Goal: Task Accomplishment & Management: Complete application form

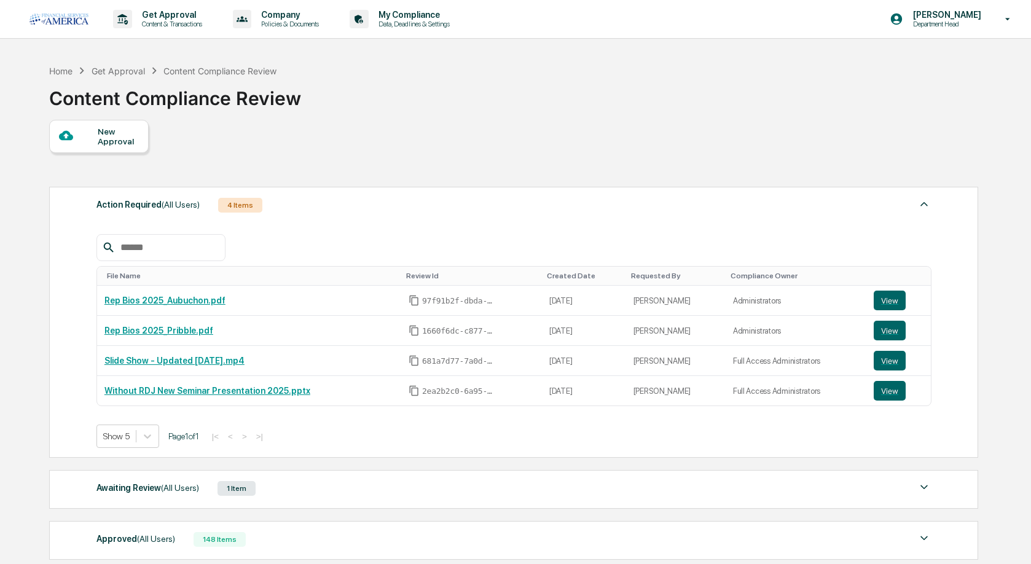
click at [103, 138] on div "New Approval" at bounding box center [118, 137] width 41 height 20
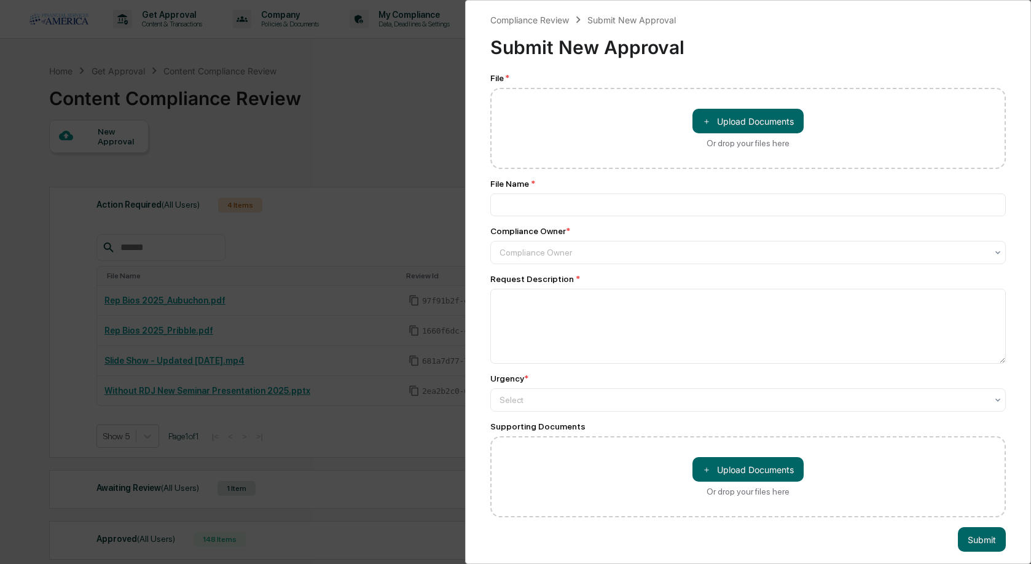
click at [711, 134] on div "＋ Upload Documents Or drop your files here" at bounding box center [747, 128] width 111 height 39
click at [0, 0] on input "＋ Upload Documents Or drop your files here" at bounding box center [0, 0] width 0 height 0
type input "**********"
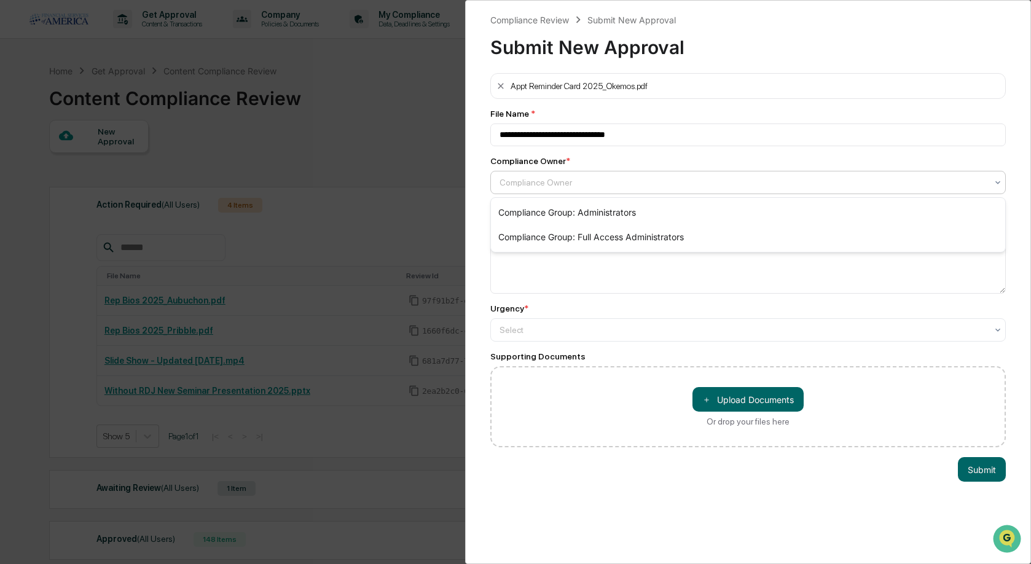
click at [671, 187] on div at bounding box center [743, 182] width 487 height 12
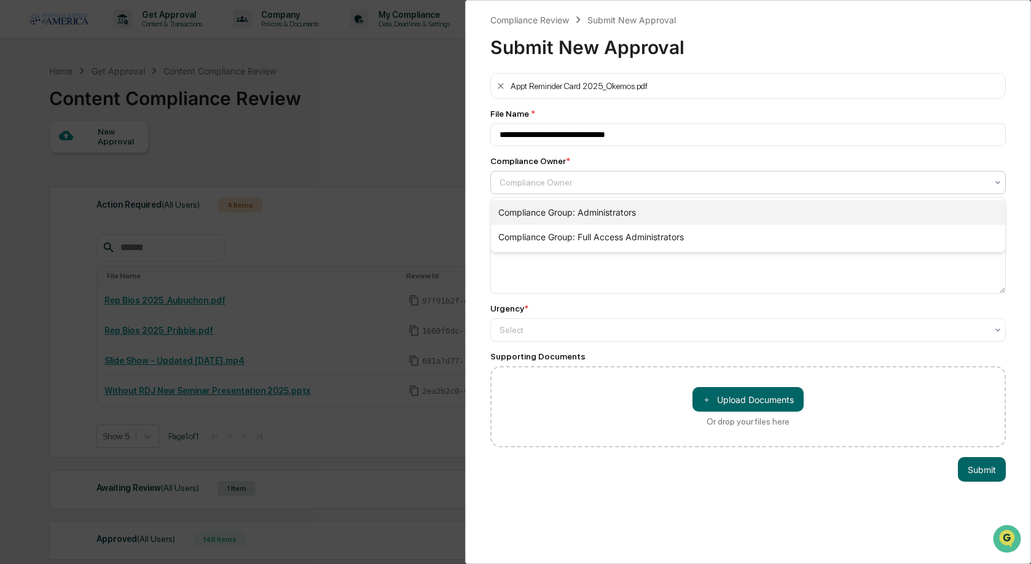
click at [618, 209] on div "Compliance Group: Administrators" at bounding box center [748, 212] width 514 height 25
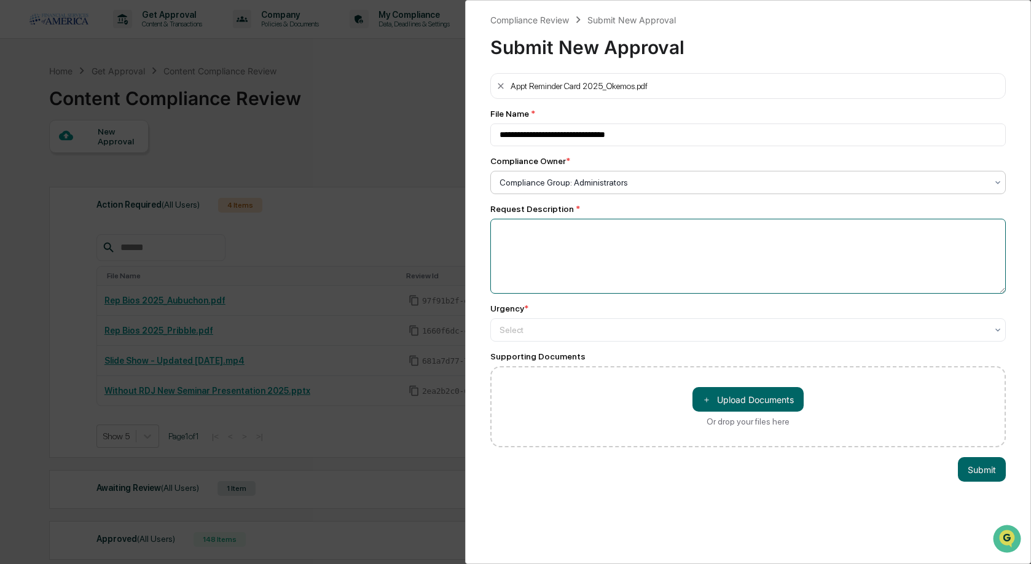
click at [607, 233] on textarea at bounding box center [747, 256] width 515 height 75
type textarea "**********"
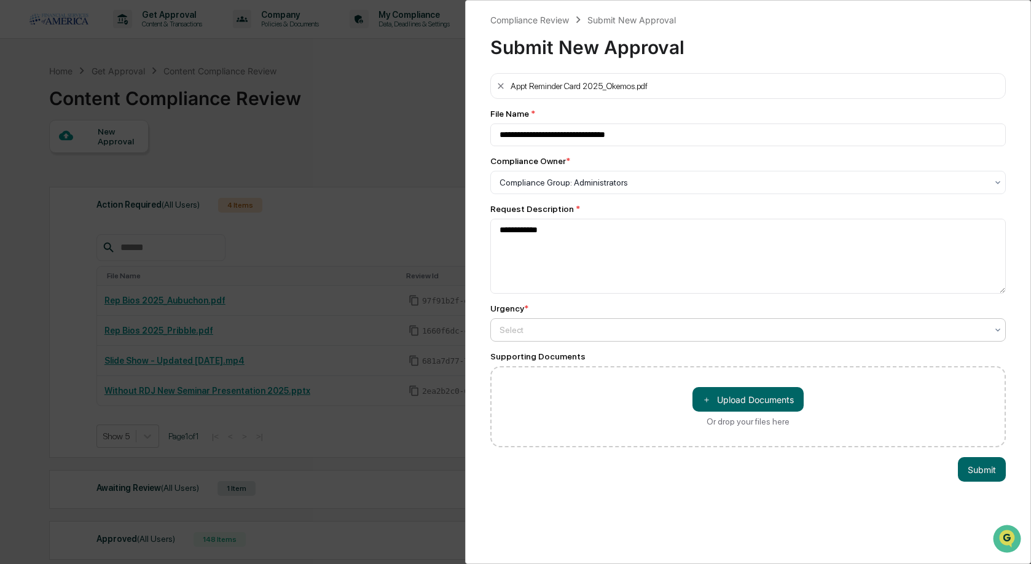
click at [668, 189] on div at bounding box center [743, 182] width 487 height 12
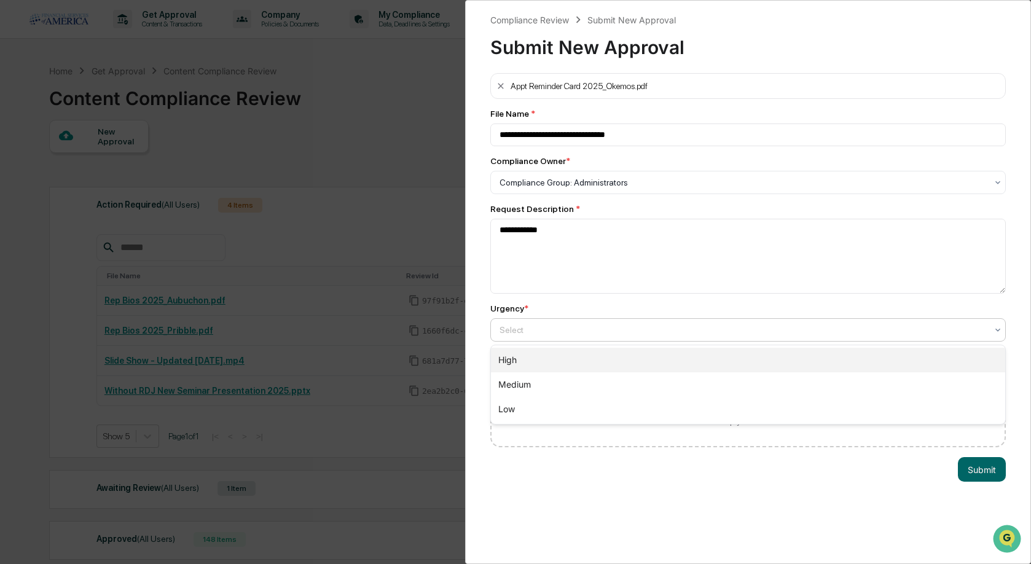
click at [572, 367] on div "High" at bounding box center [748, 360] width 514 height 25
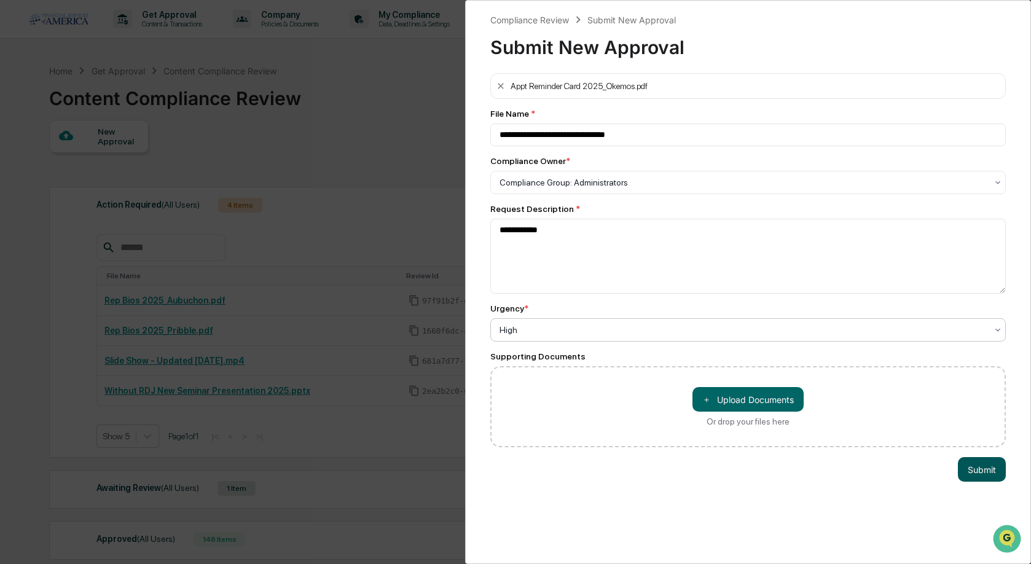
click at [967, 467] on button "Submit" at bounding box center [982, 469] width 48 height 25
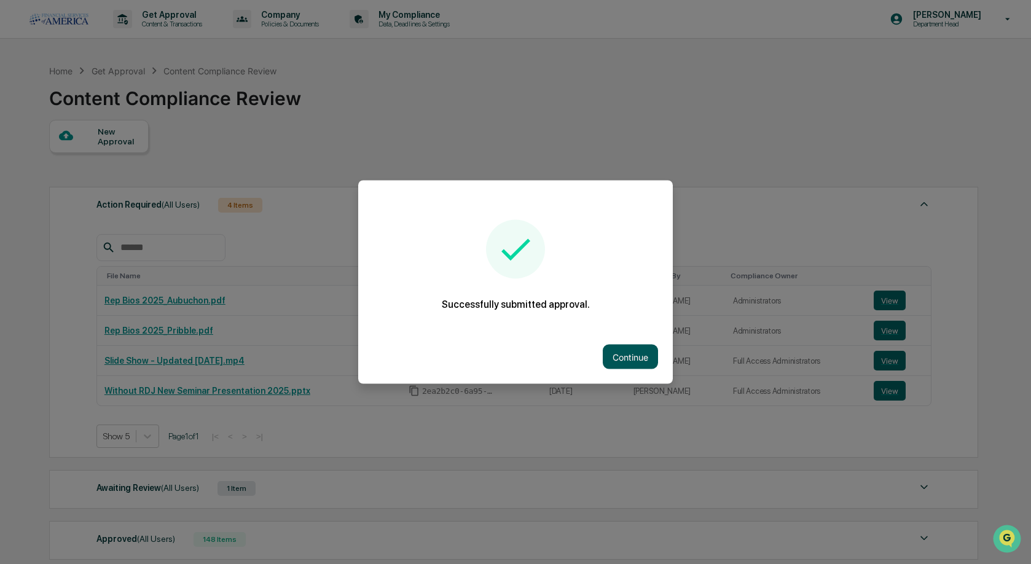
click at [648, 353] on button "Continue" at bounding box center [630, 357] width 55 height 25
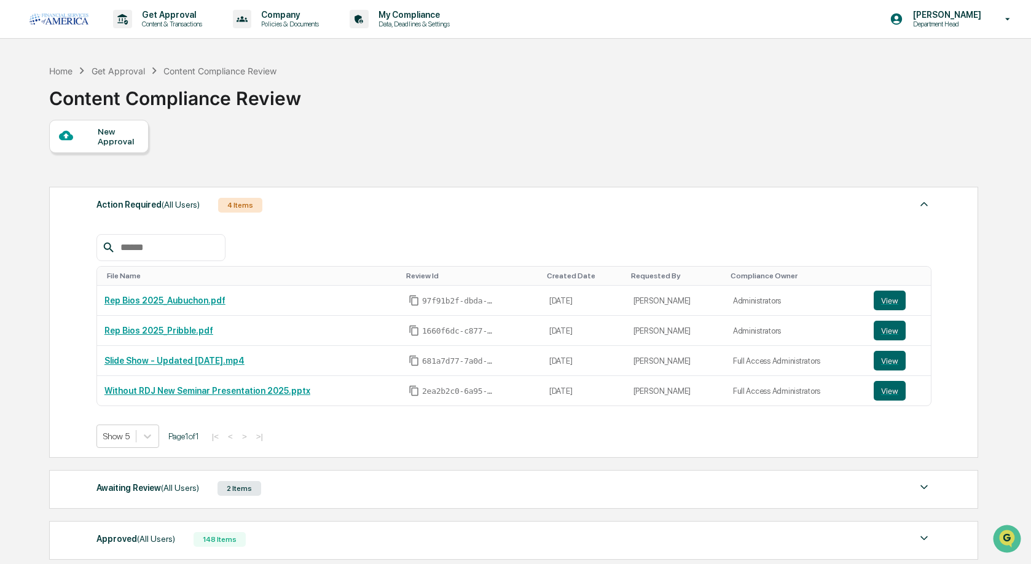
click at [93, 130] on div at bounding box center [78, 135] width 39 height 15
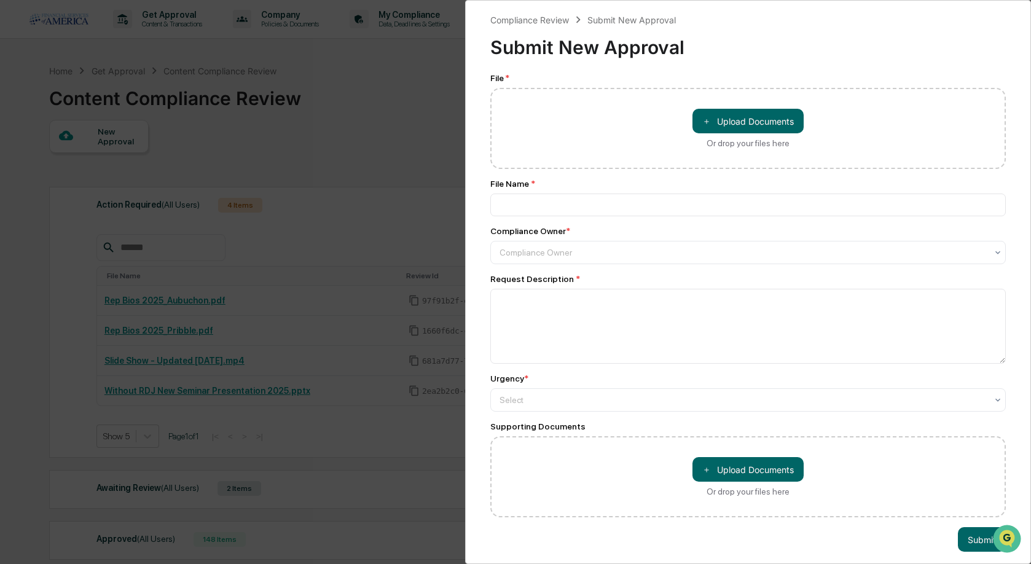
click at [735, 105] on div "＋ Upload Documents Or drop your files here" at bounding box center [747, 128] width 515 height 81
click at [734, 116] on button "＋ Upload Documents" at bounding box center [747, 121] width 111 height 25
type input "**********"
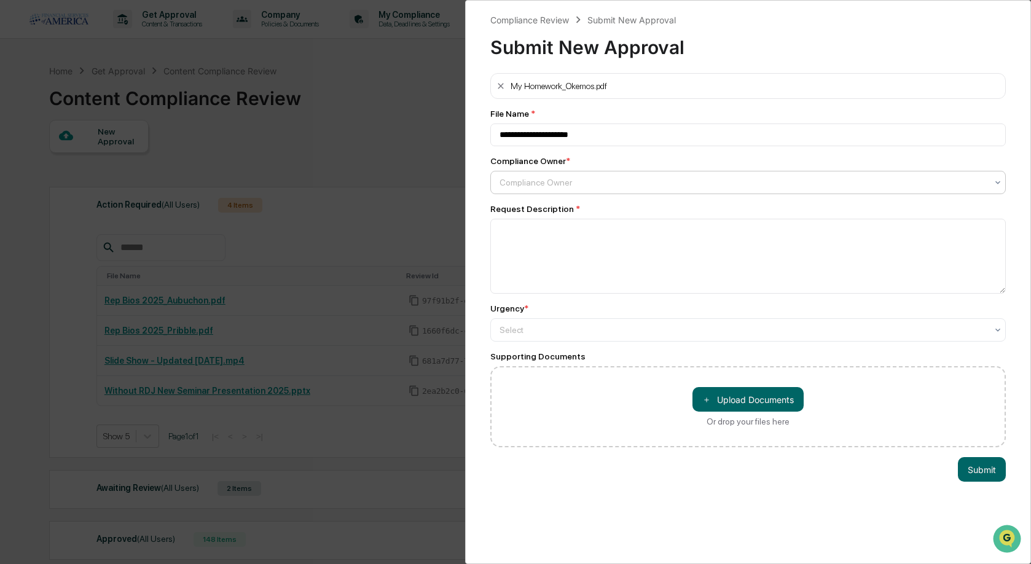
click at [587, 181] on div at bounding box center [743, 182] width 487 height 12
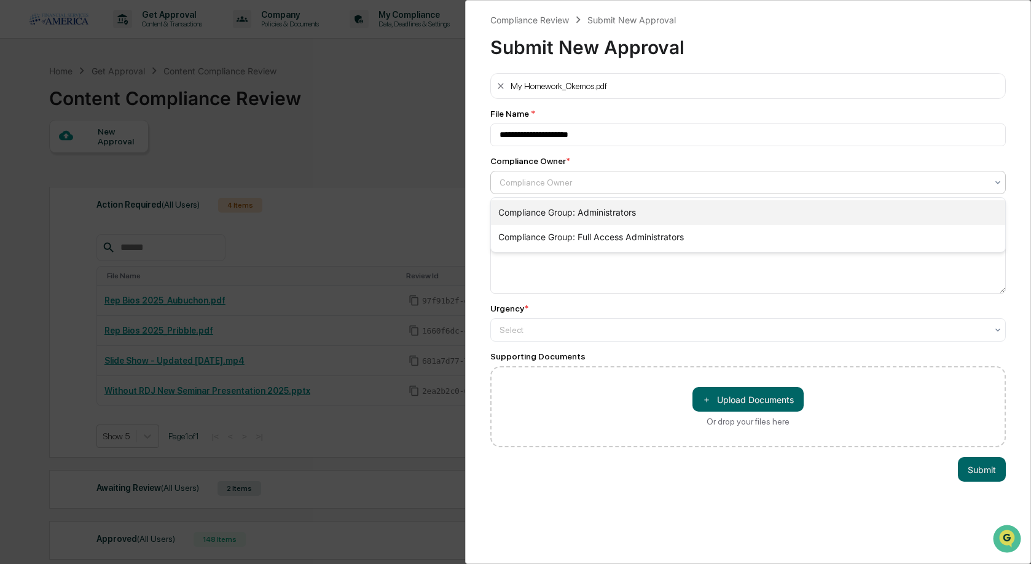
click at [570, 207] on div "Compliance Group: Administrators" at bounding box center [748, 212] width 514 height 25
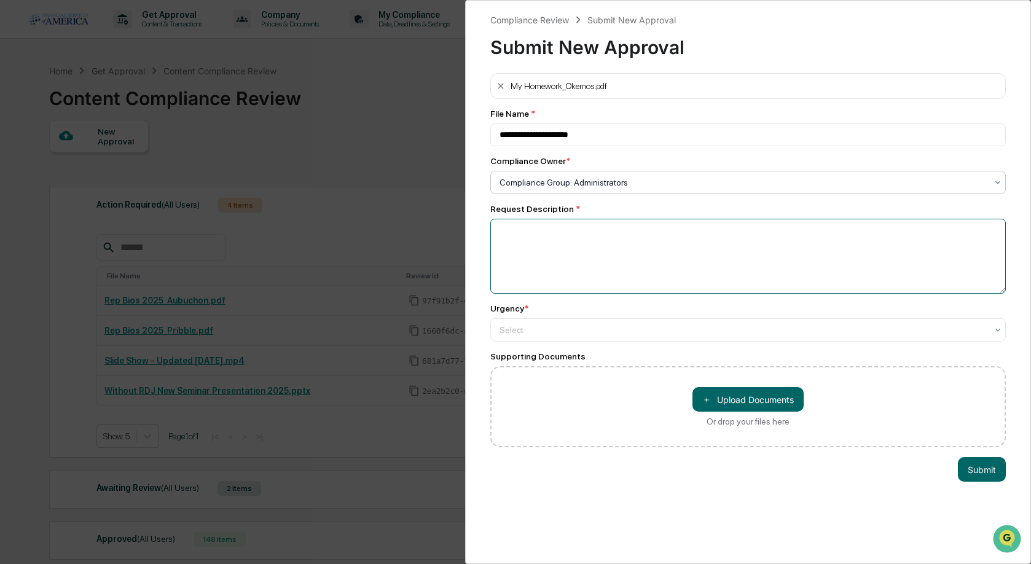
click at [555, 246] on textarea at bounding box center [747, 256] width 515 height 75
type textarea "**********"
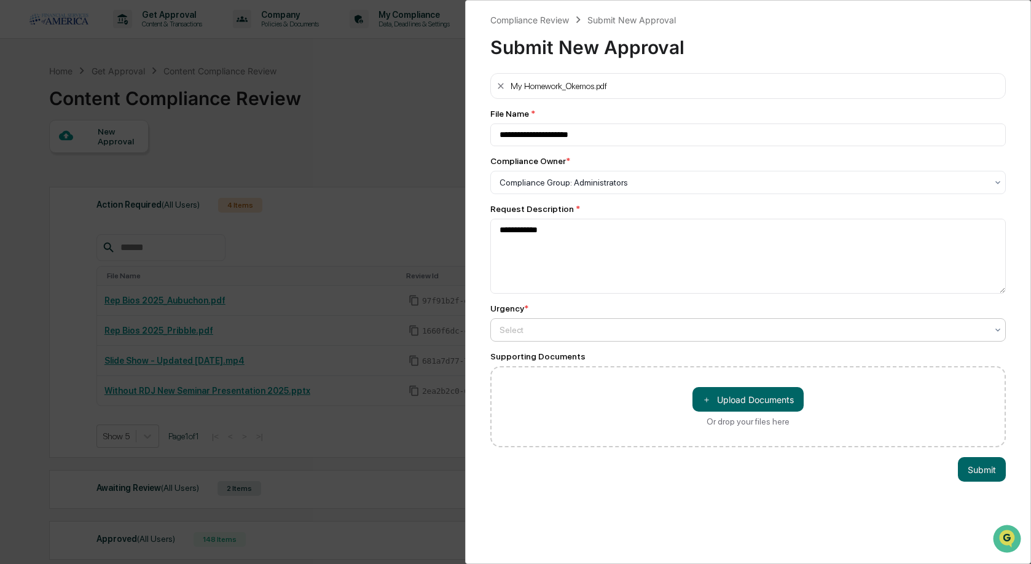
click at [600, 189] on div at bounding box center [743, 182] width 487 height 12
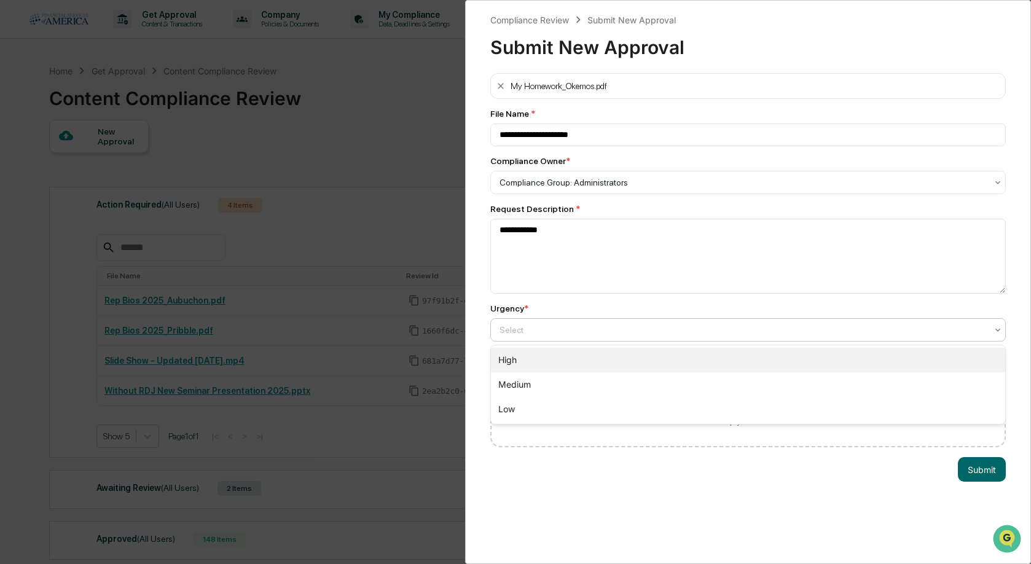
click at [534, 367] on div "High" at bounding box center [748, 360] width 514 height 25
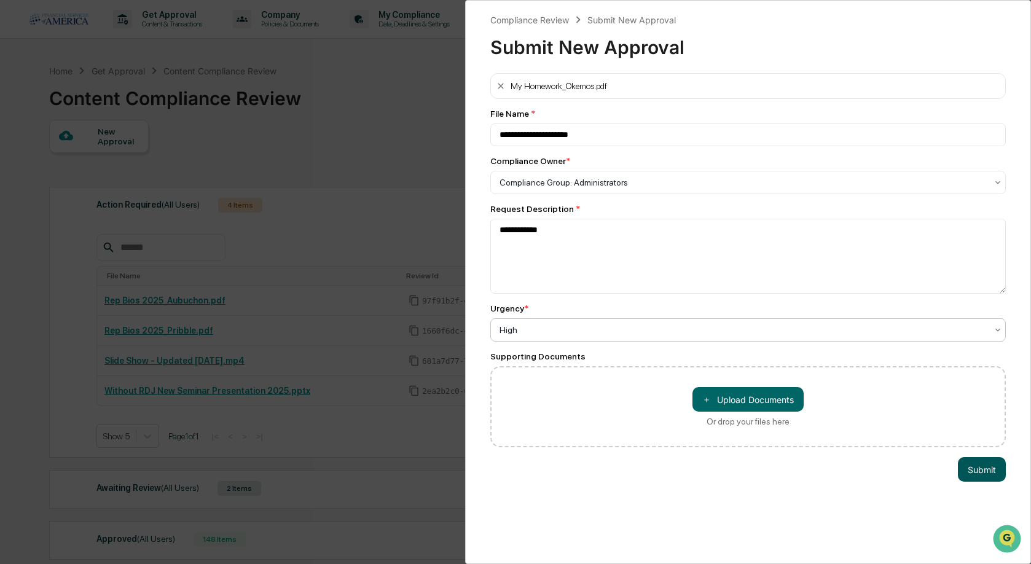
click at [975, 466] on button "Submit" at bounding box center [982, 469] width 48 height 25
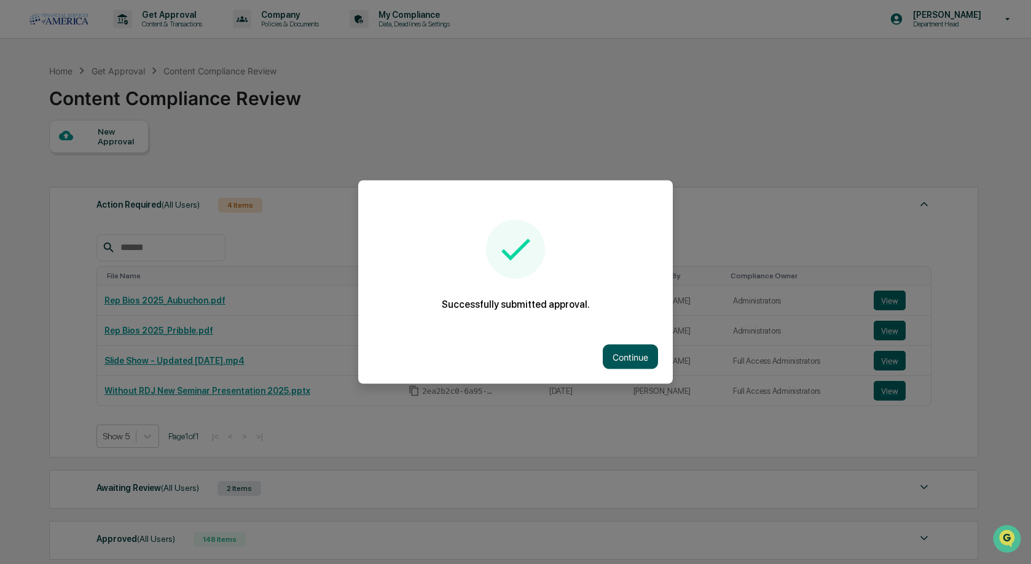
click at [622, 357] on button "Continue" at bounding box center [630, 357] width 55 height 25
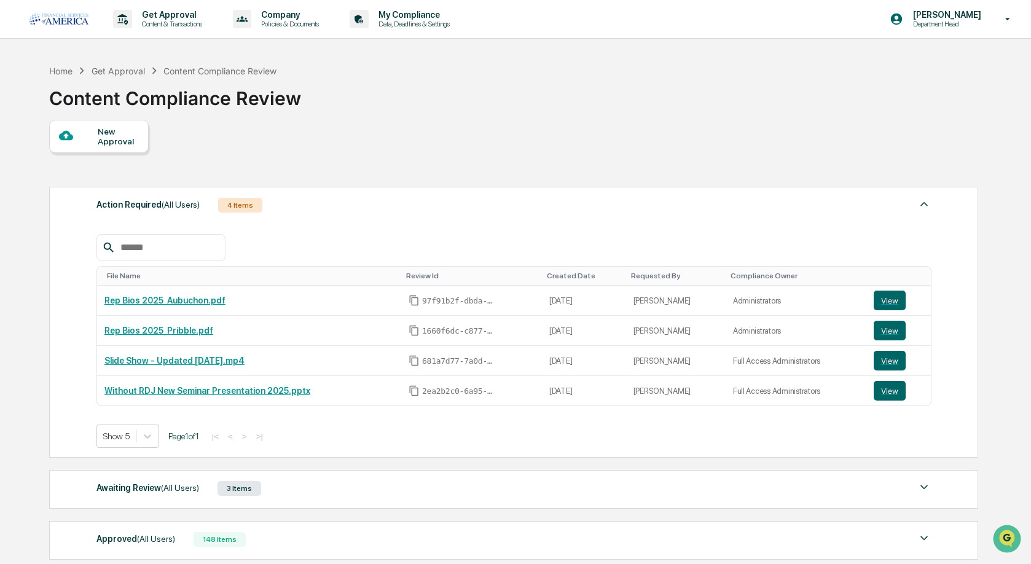
click at [44, 2] on link at bounding box center [66, 19] width 74 height 38
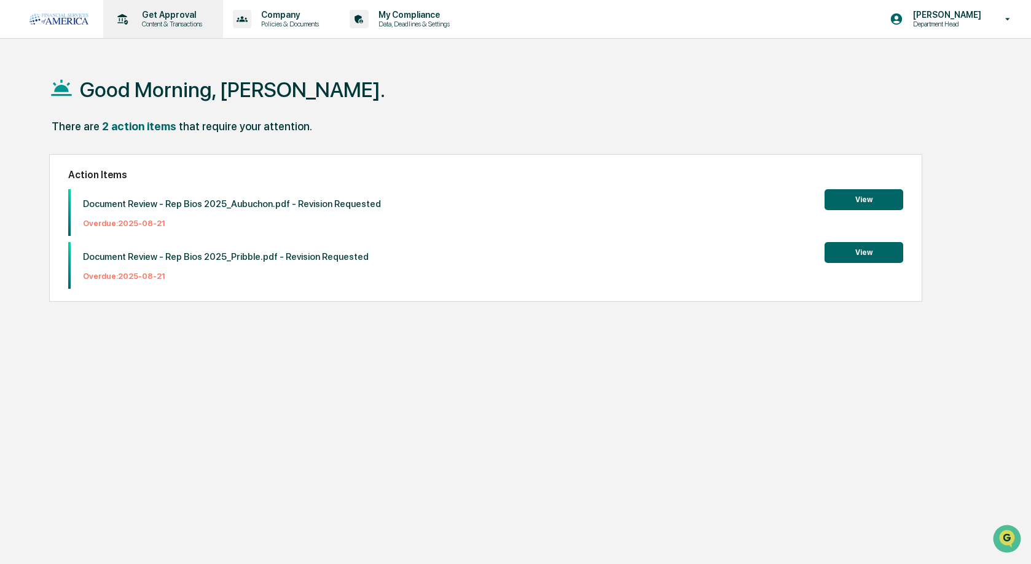
click at [165, 15] on p "Get Approval" at bounding box center [170, 15] width 76 height 10
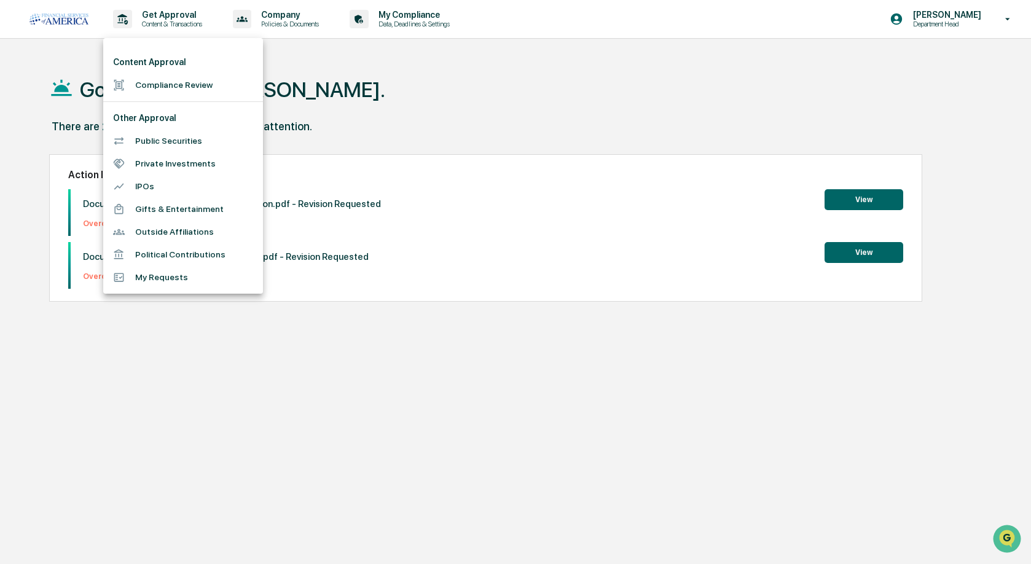
click at [162, 84] on li "Compliance Review" at bounding box center [183, 85] width 160 height 23
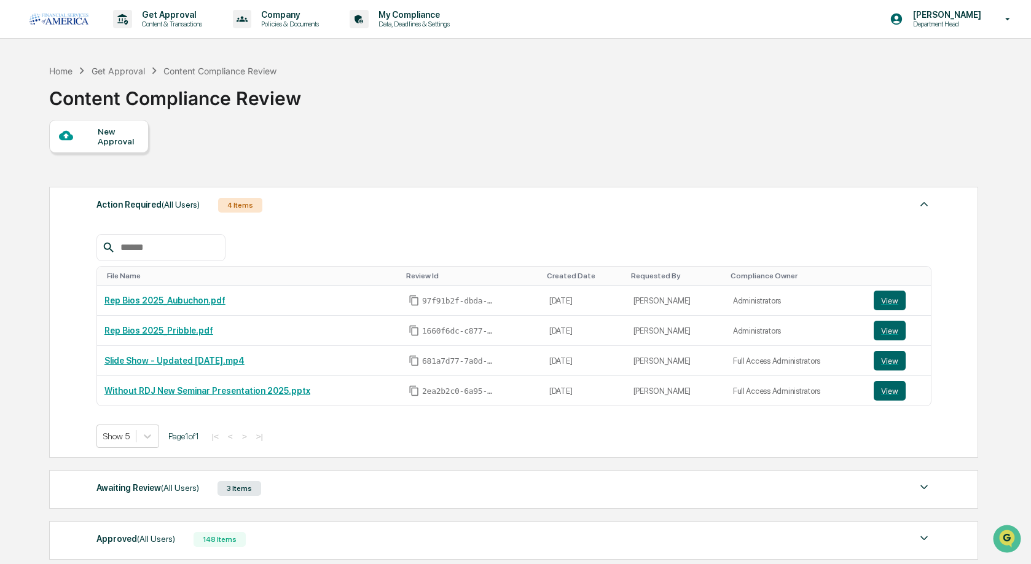
click at [105, 120] on div "New Approval" at bounding box center [99, 136] width 100 height 33
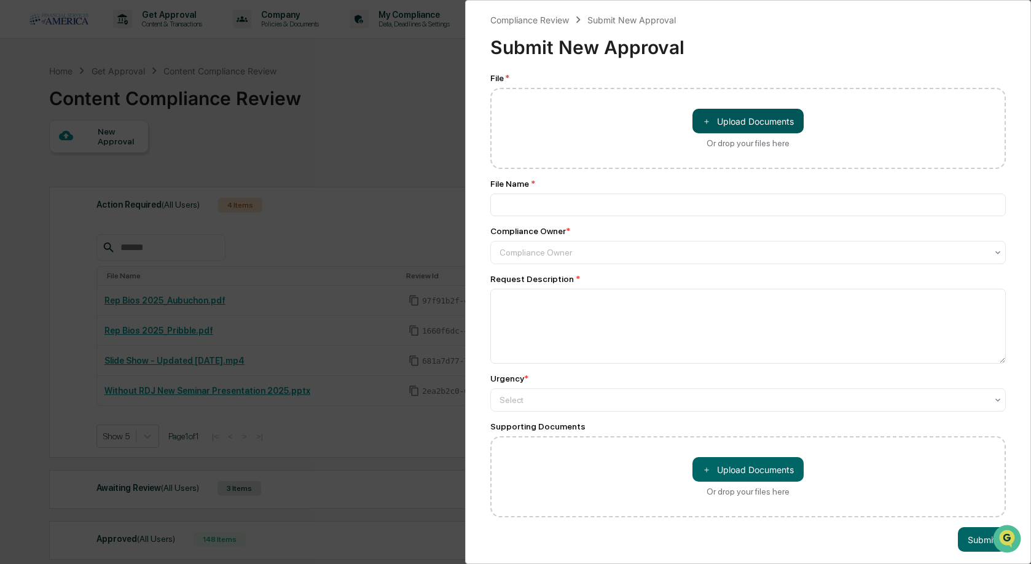
click at [724, 116] on button "＋ Upload Documents" at bounding box center [747, 121] width 111 height 25
type input "**********"
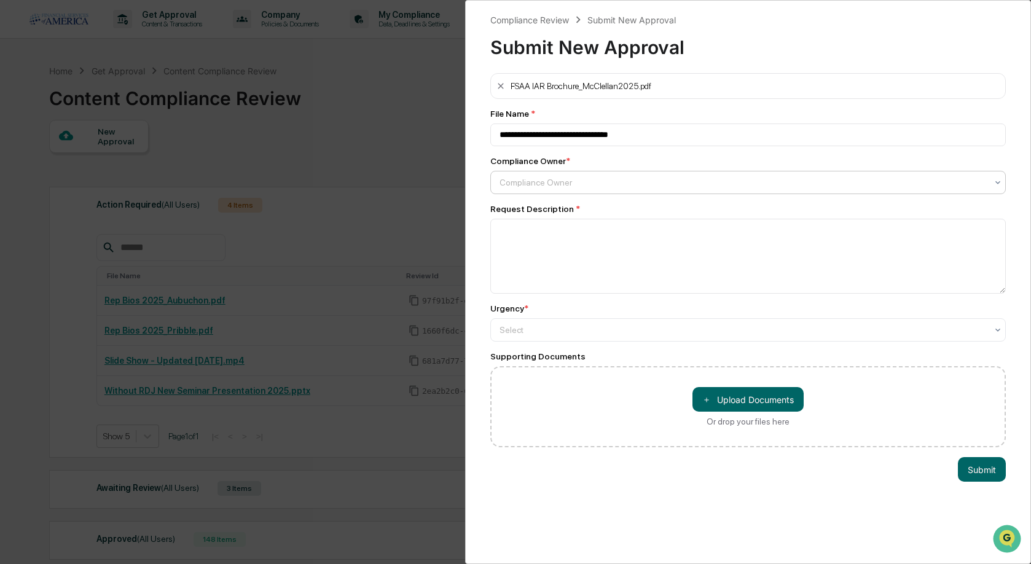
click at [573, 178] on div at bounding box center [743, 182] width 487 height 12
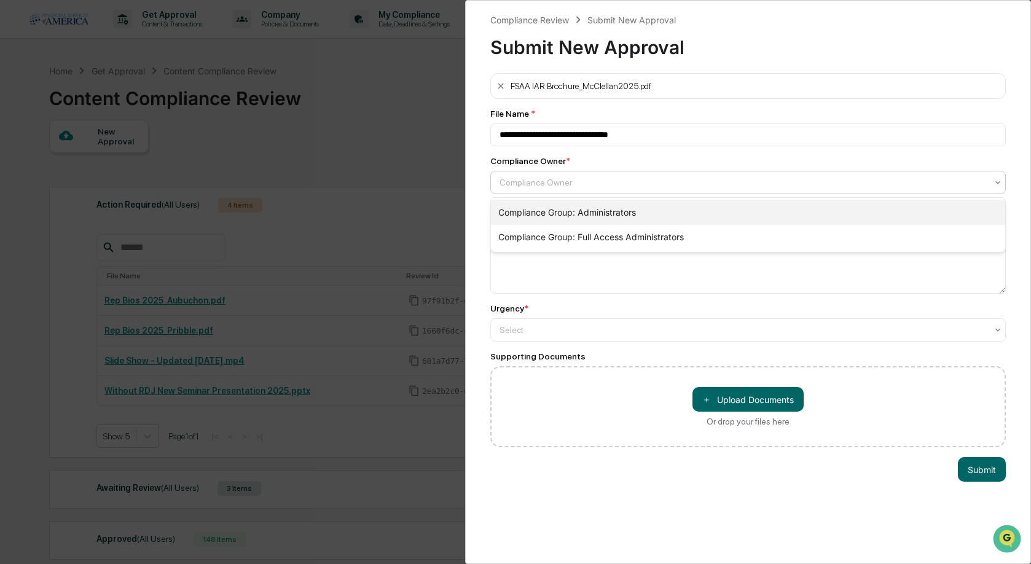
click at [566, 206] on div "Compliance Group: Administrators" at bounding box center [748, 212] width 514 height 25
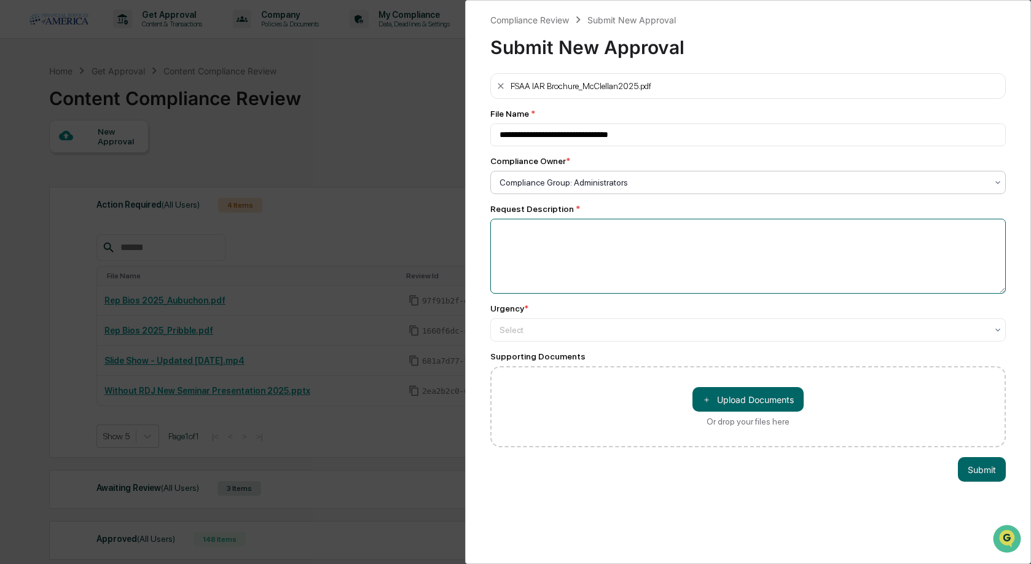
click at [566, 237] on textarea at bounding box center [747, 256] width 515 height 75
type textarea "**********"
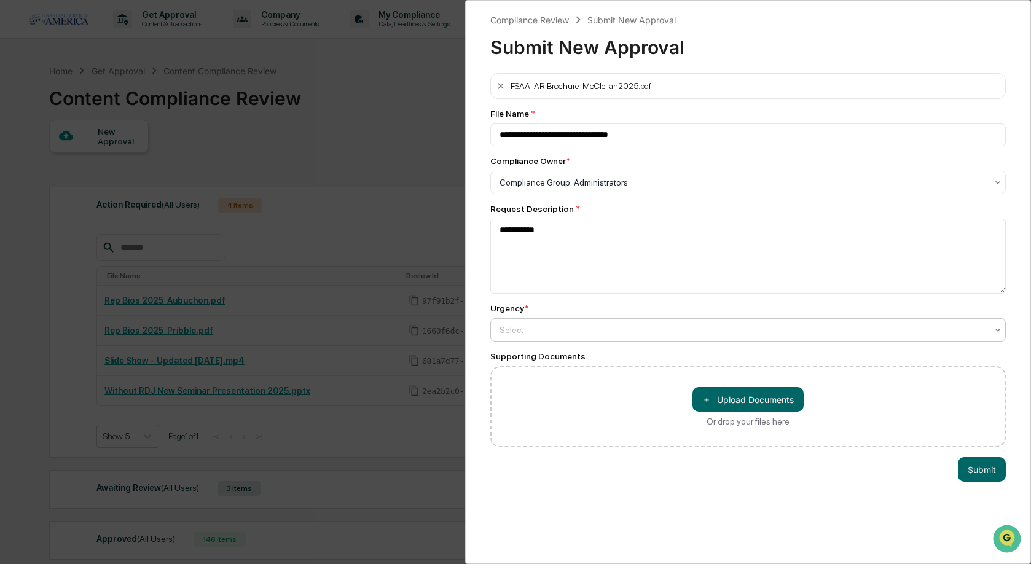
click at [555, 189] on div at bounding box center [743, 182] width 487 height 12
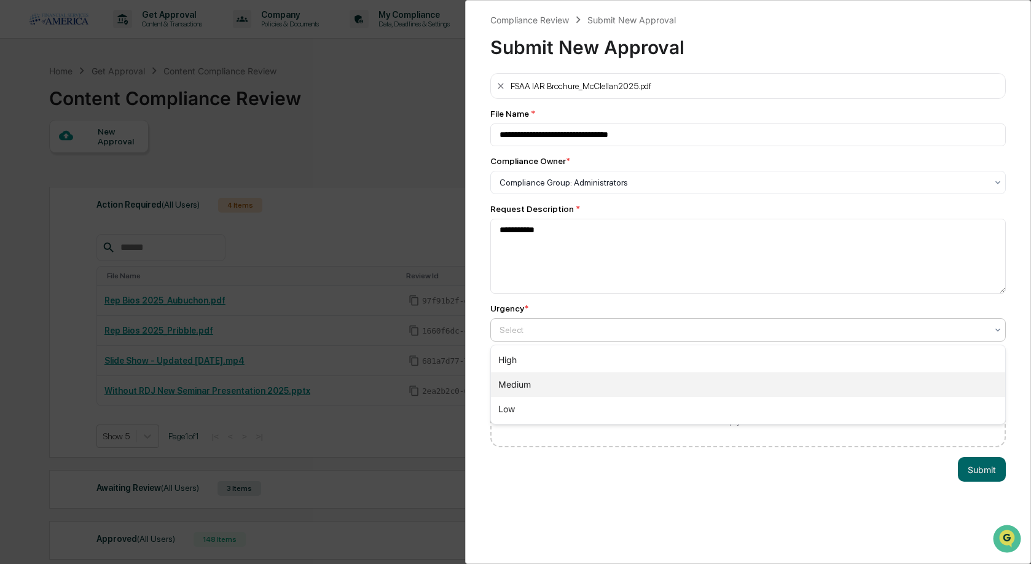
click at [546, 384] on div "Medium" at bounding box center [748, 384] width 514 height 25
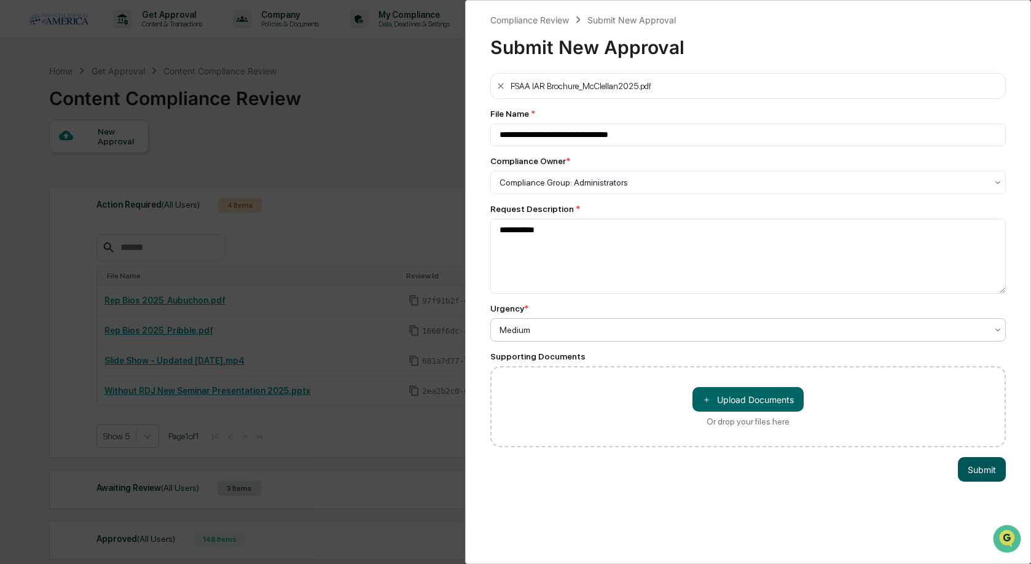
click at [981, 471] on button "Submit" at bounding box center [982, 469] width 48 height 25
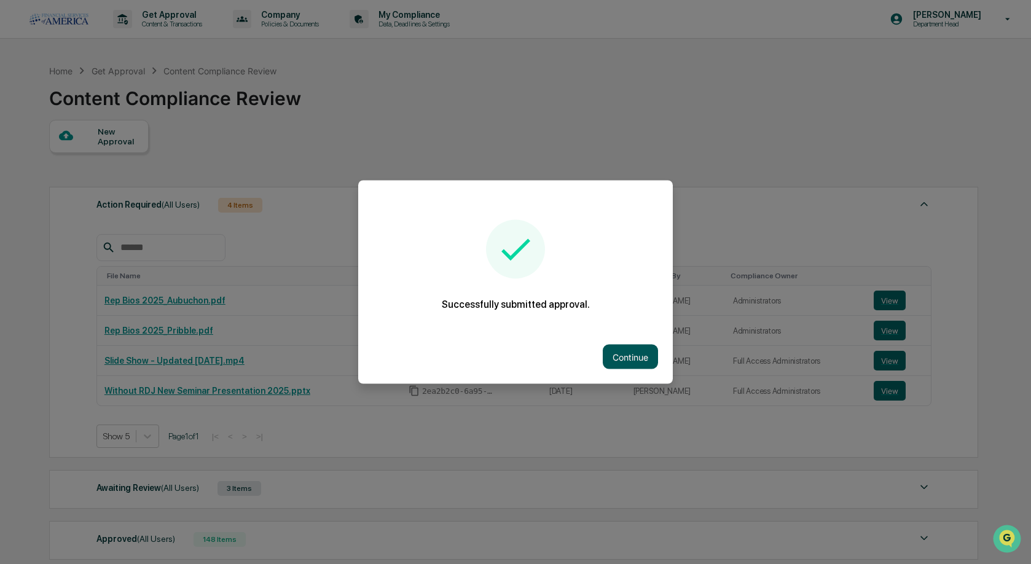
click at [641, 348] on button "Continue" at bounding box center [630, 357] width 55 height 25
